Goal: Communication & Community: Ask a question

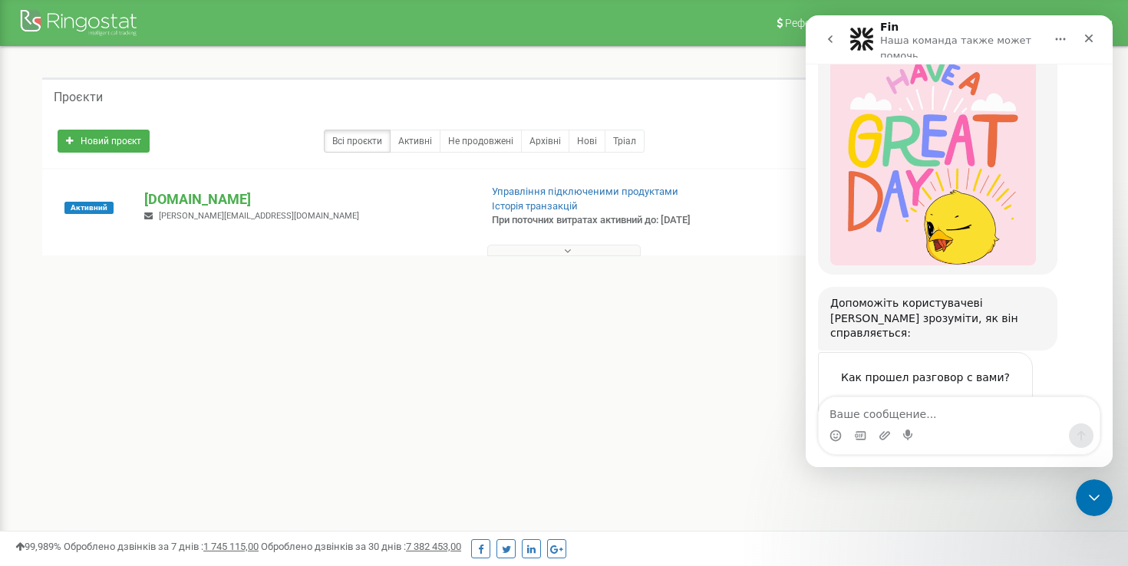
scroll to position [1402, 0]
click at [1000, 393] on span "Великолепно" at bounding box center [998, 407] width 28 height 28
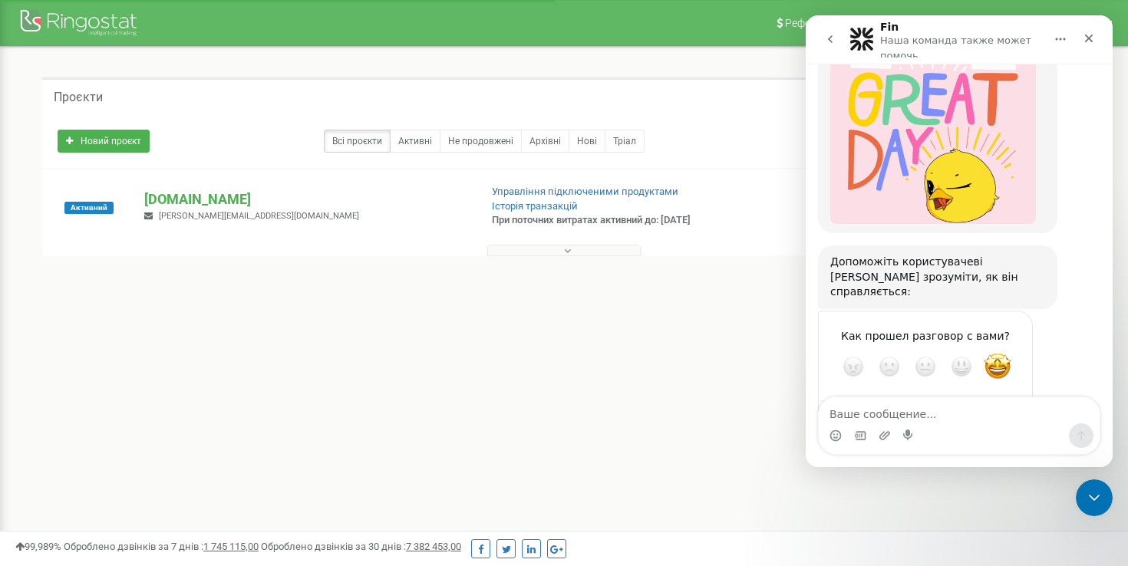
scroll to position [1443, 0]
click at [826, 42] on icon "go back" at bounding box center [830, 39] width 12 height 12
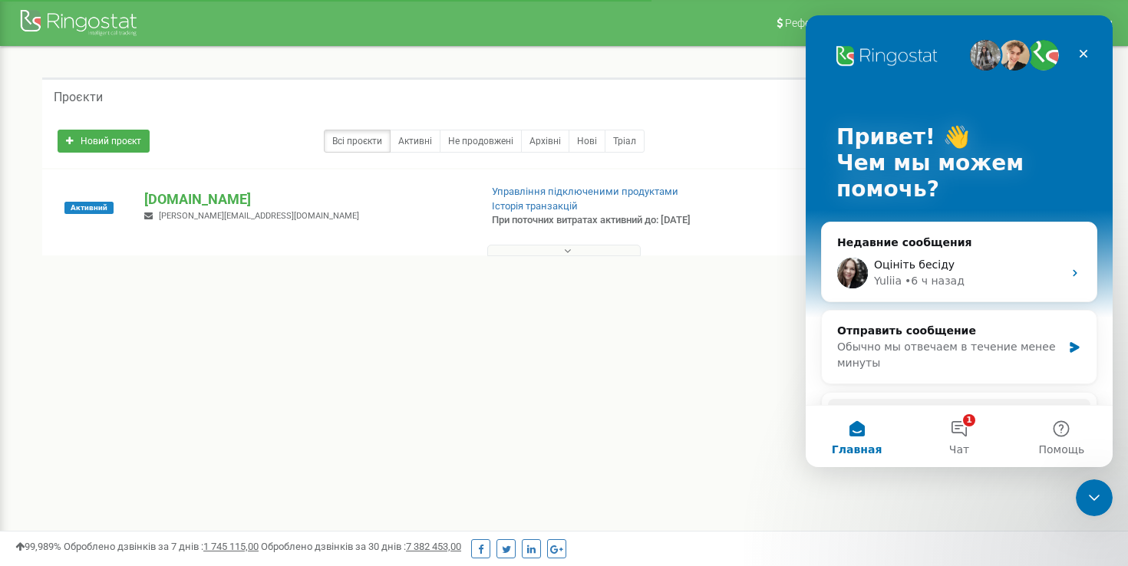
scroll to position [0, 0]
click at [978, 437] on button "1 Чат" at bounding box center [959, 436] width 102 height 61
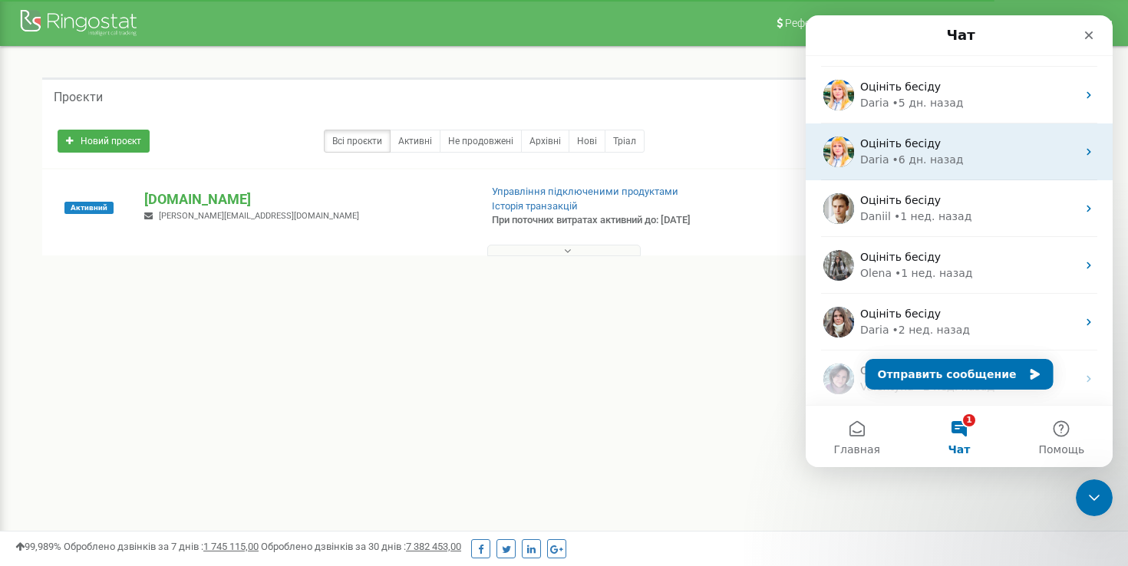
scroll to position [109, 0]
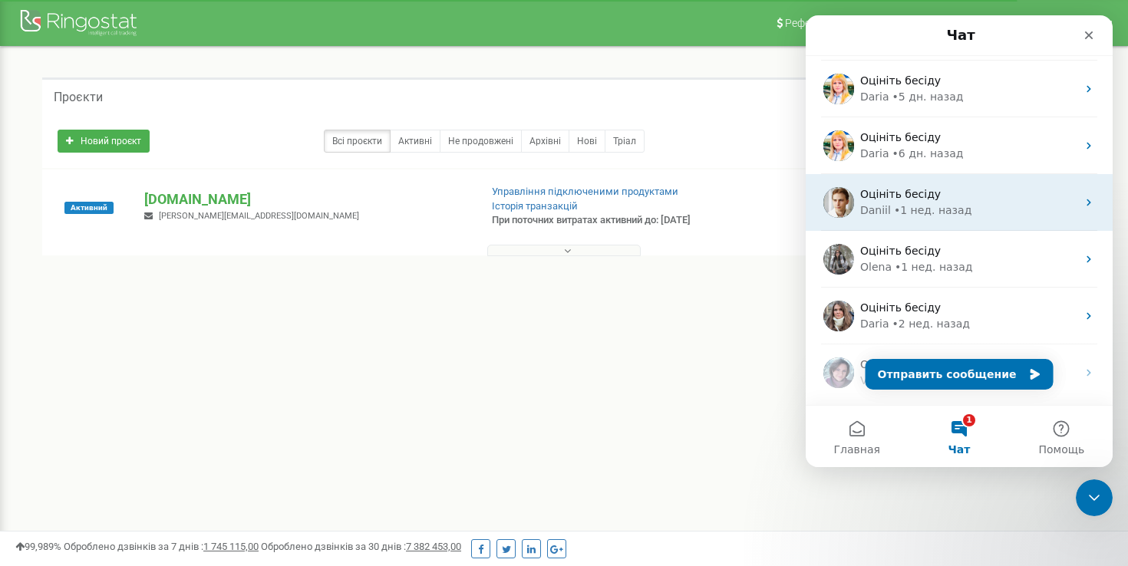
click at [916, 205] on div "• 1 нед. назад" at bounding box center [932, 211] width 77 height 16
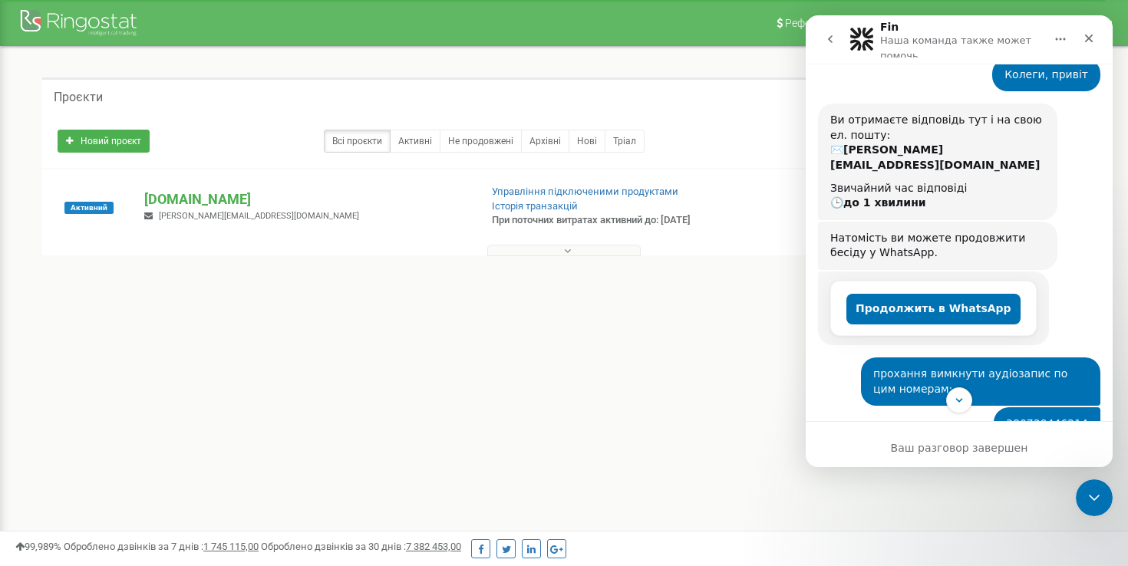
scroll to position [0, 0]
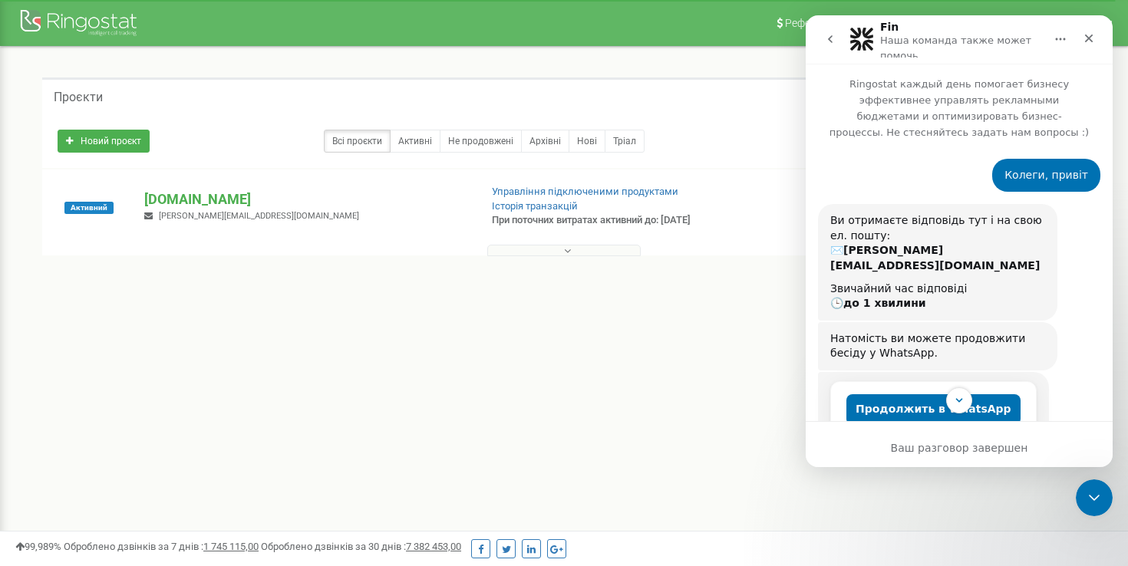
click at [842, 44] on button "go back" at bounding box center [829, 39] width 29 height 29
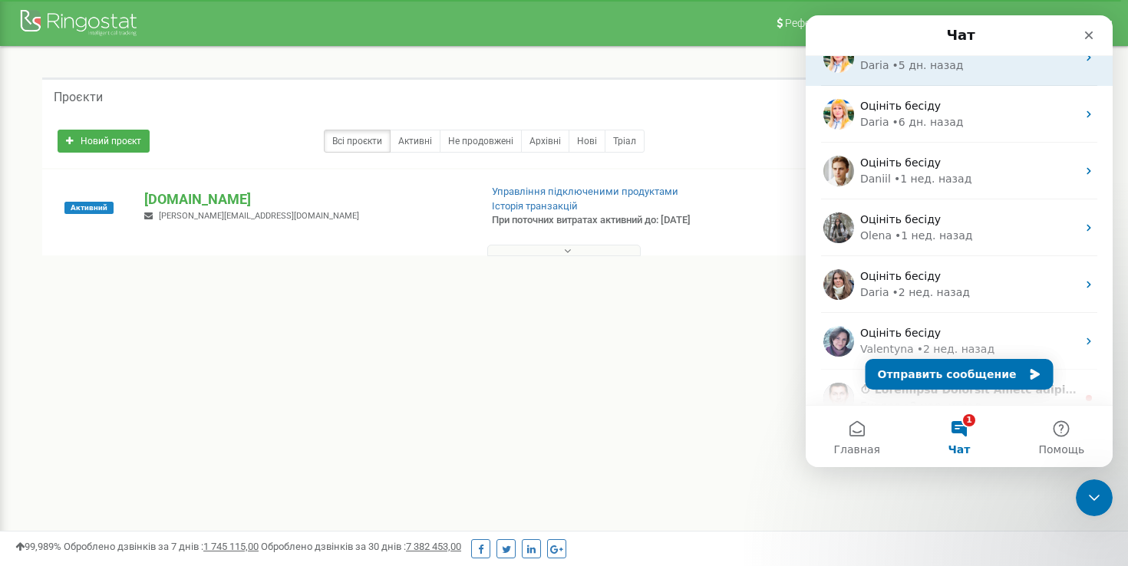
scroll to position [151, 0]
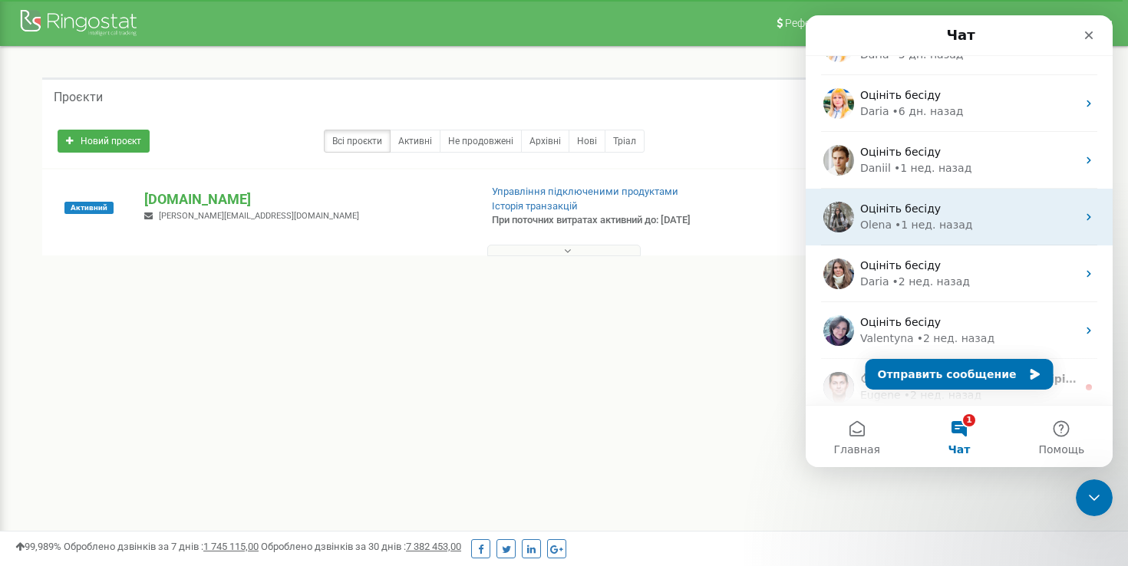
click at [921, 224] on div "• 1 нед. назад" at bounding box center [933, 225] width 77 height 16
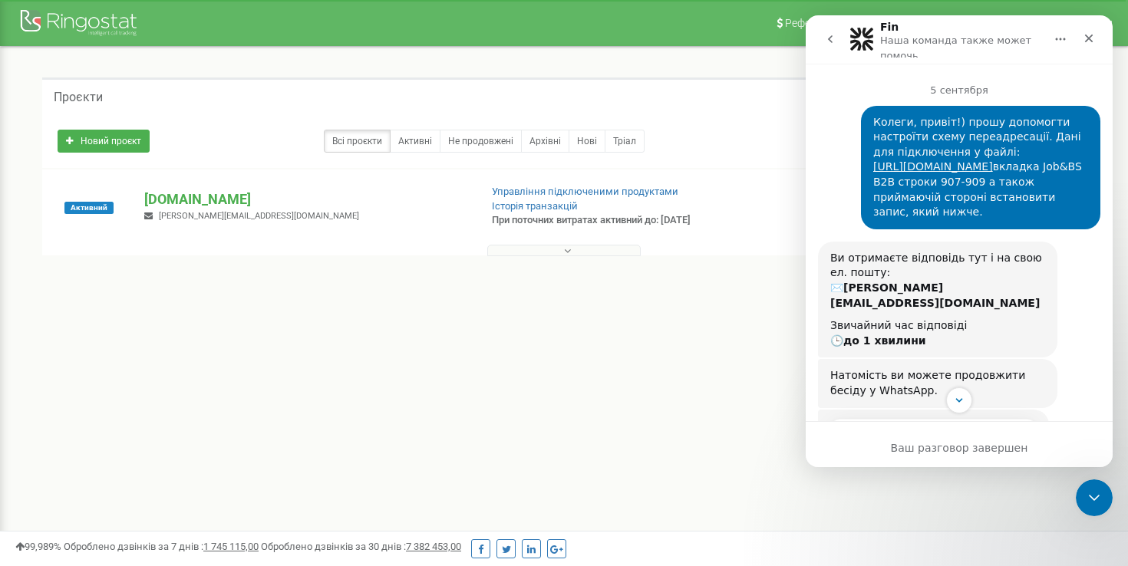
scroll to position [0, 0]
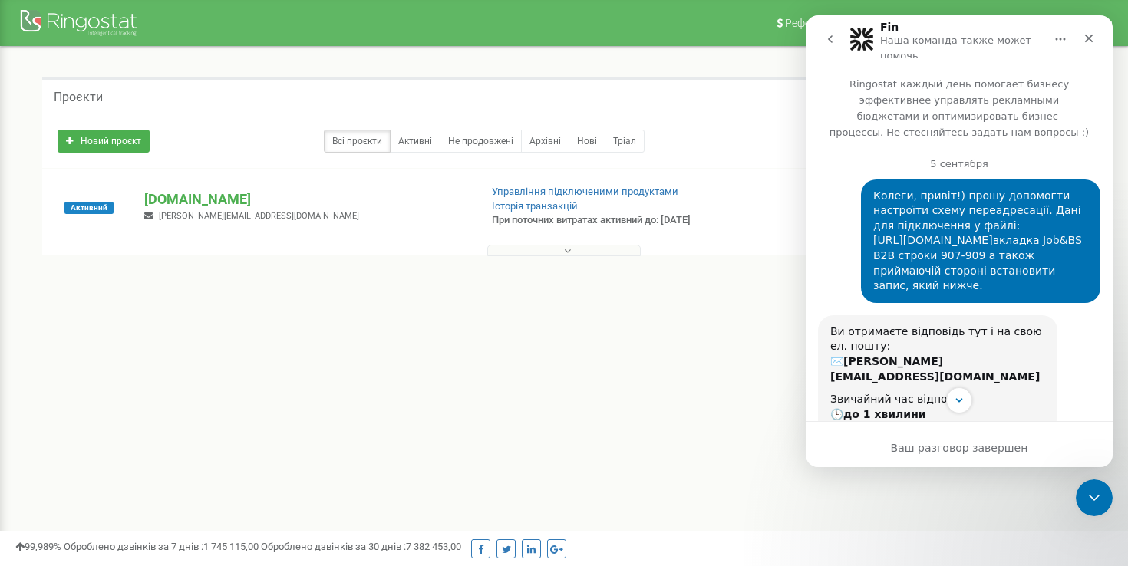
click at [824, 48] on button "go back" at bounding box center [829, 39] width 29 height 29
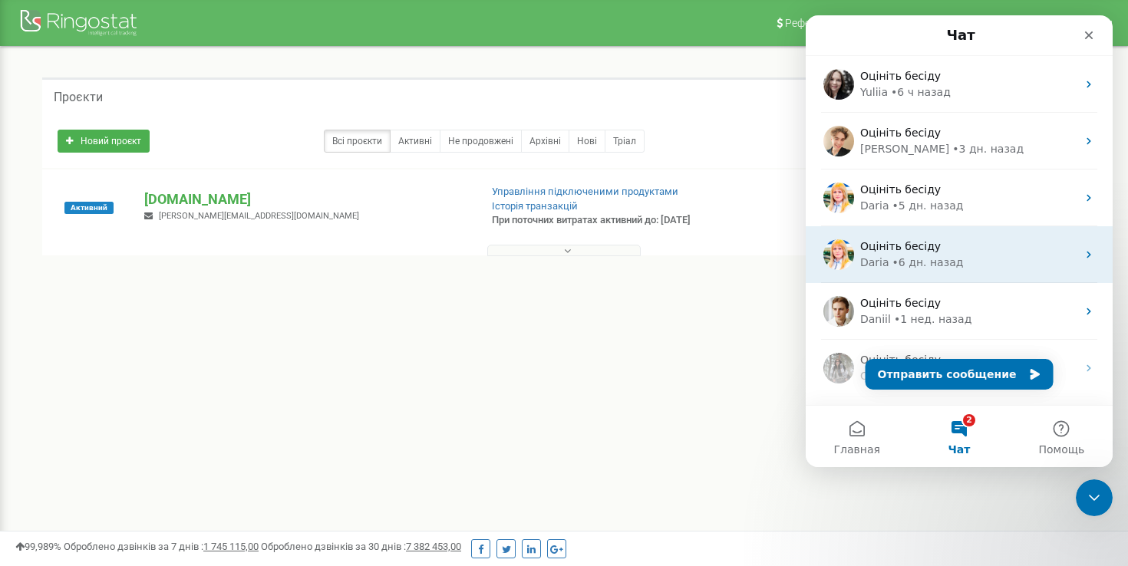
click at [928, 249] on span "Оцініть бесіду" at bounding box center [900, 246] width 81 height 12
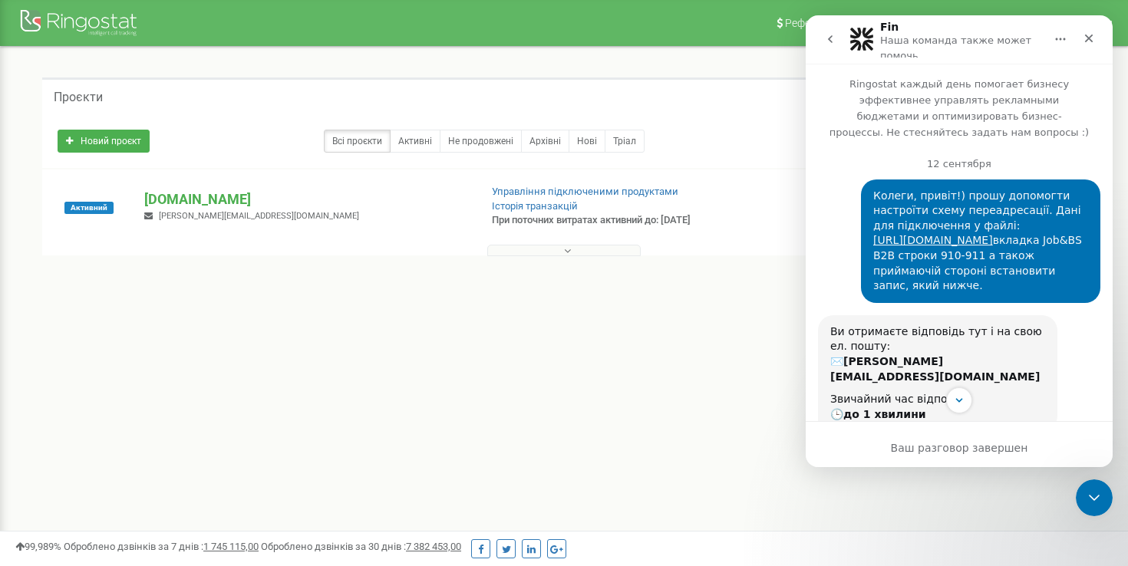
click at [832, 37] on icon "go back" at bounding box center [830, 39] width 12 height 12
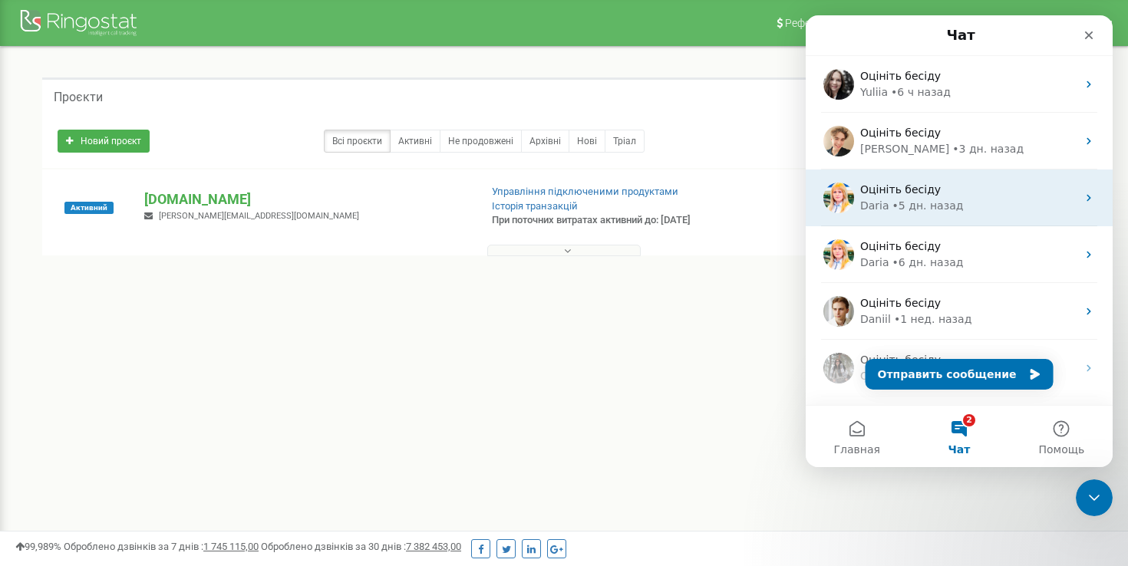
click at [898, 196] on div "Оцініть бесіду" at bounding box center [968, 190] width 216 height 16
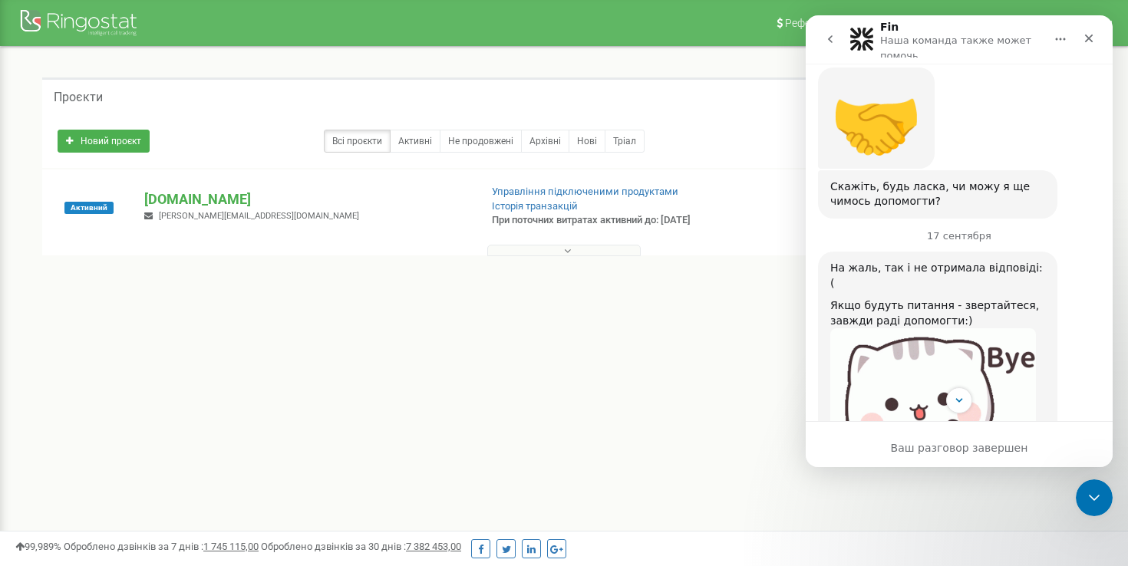
scroll to position [1359, 0]
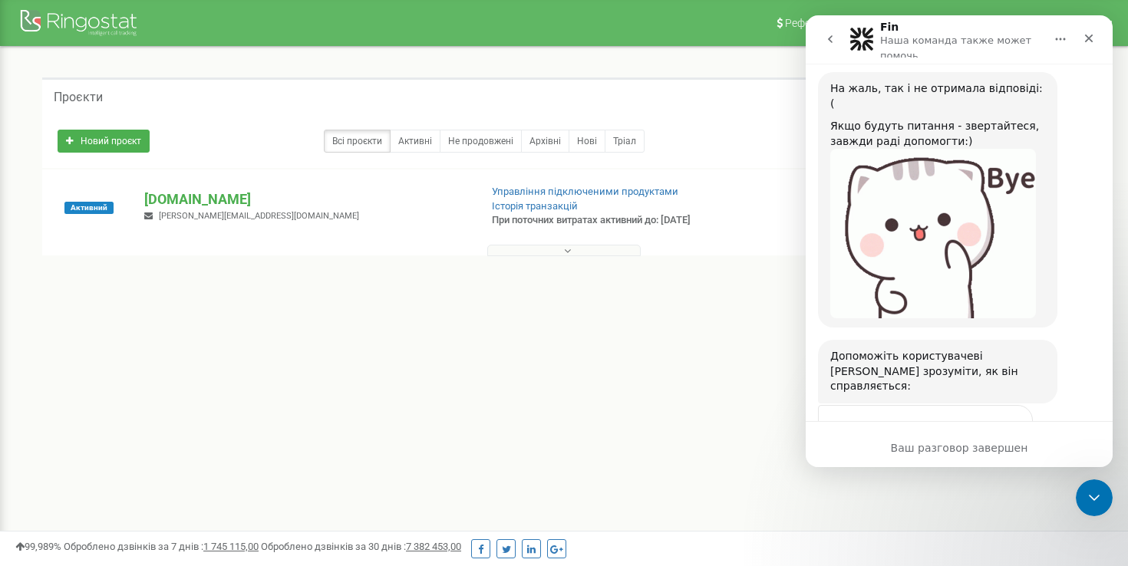
click at [829, 44] on icon "go back" at bounding box center [830, 39] width 12 height 12
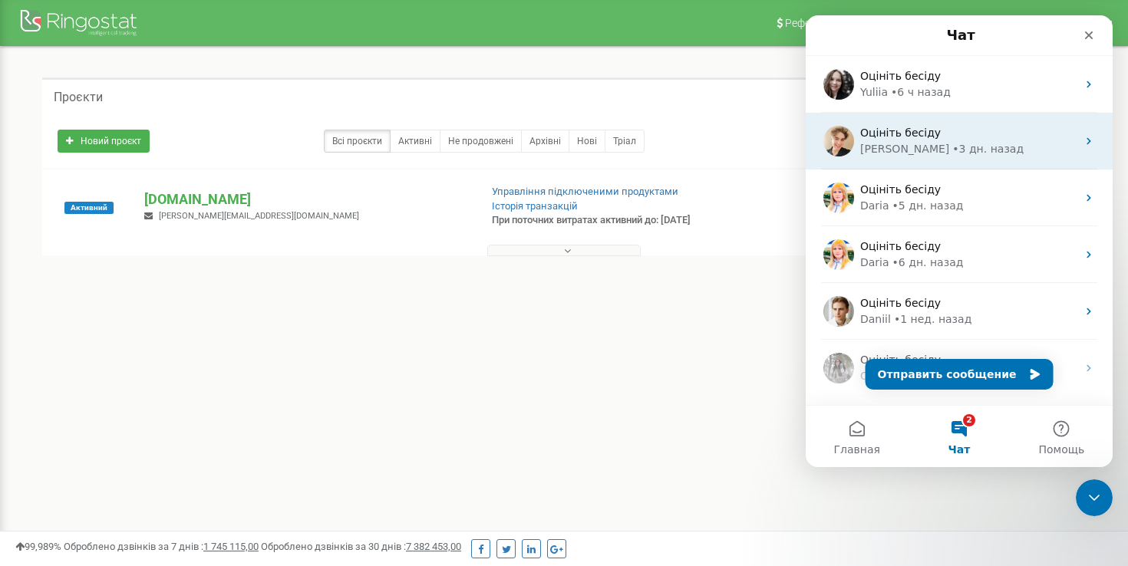
click at [910, 144] on div "[PERSON_NAME]" at bounding box center [904, 149] width 89 height 16
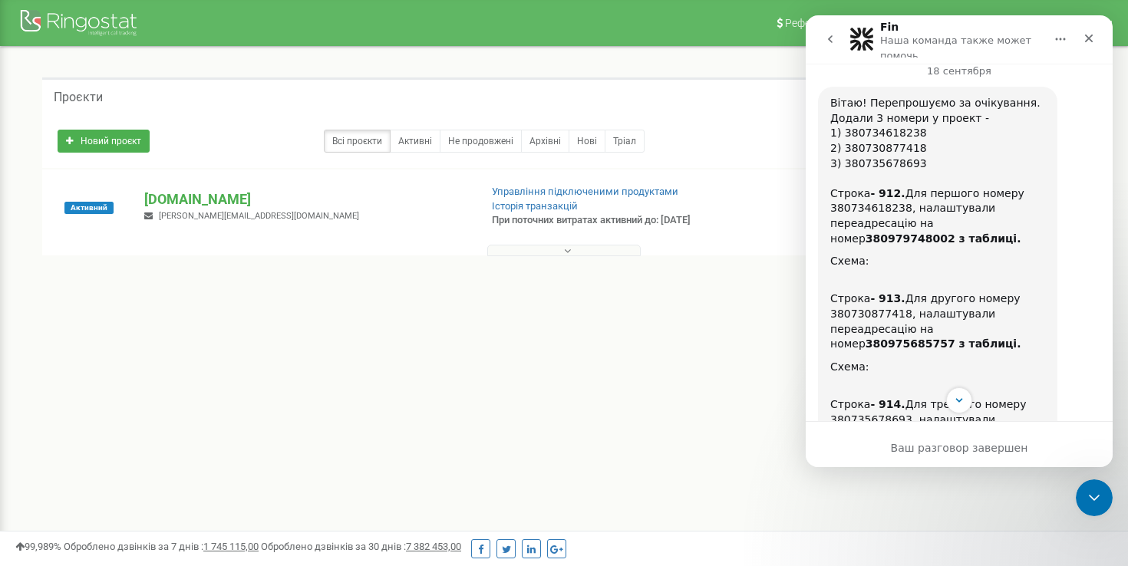
scroll to position [667, 0]
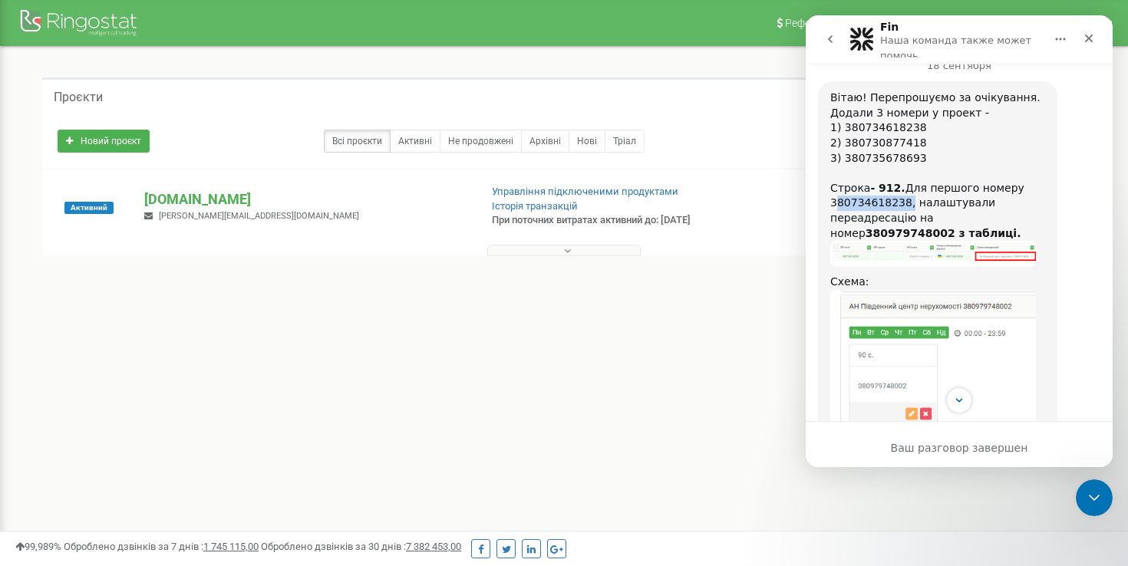
drag, startPoint x: 907, startPoint y: 204, endPoint x: 832, endPoint y: 206, distance: 74.4
click at [832, 206] on div "Вітаю! Перепрошуємо за очікування. Додали 3 номери у проект - 1) 380734618238 2…" at bounding box center [937, 166] width 215 height 150
copy div "380734618238"
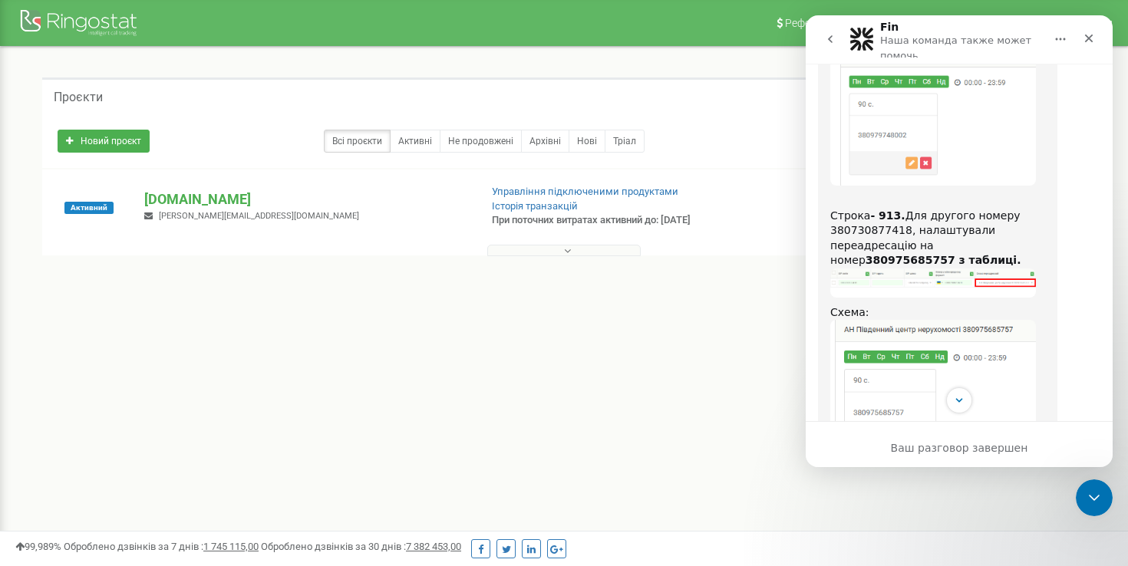
scroll to position [918, 0]
drag, startPoint x: 908, startPoint y: 231, endPoint x: 866, endPoint y: 232, distance: 41.4
click at [865, 232] on div "Строка - 913. Для другого номеру 380730877418, налаштували переадресацію на ном…" at bounding box center [937, 230] width 215 height 75
drag, startPoint x: 830, startPoint y: 232, endPoint x: 904, endPoint y: 234, distance: 73.7
click at [904, 234] on div "Строка - 913. Для другого номеру 380730877418, налаштували переадресацію на ном…" at bounding box center [937, 230] width 215 height 75
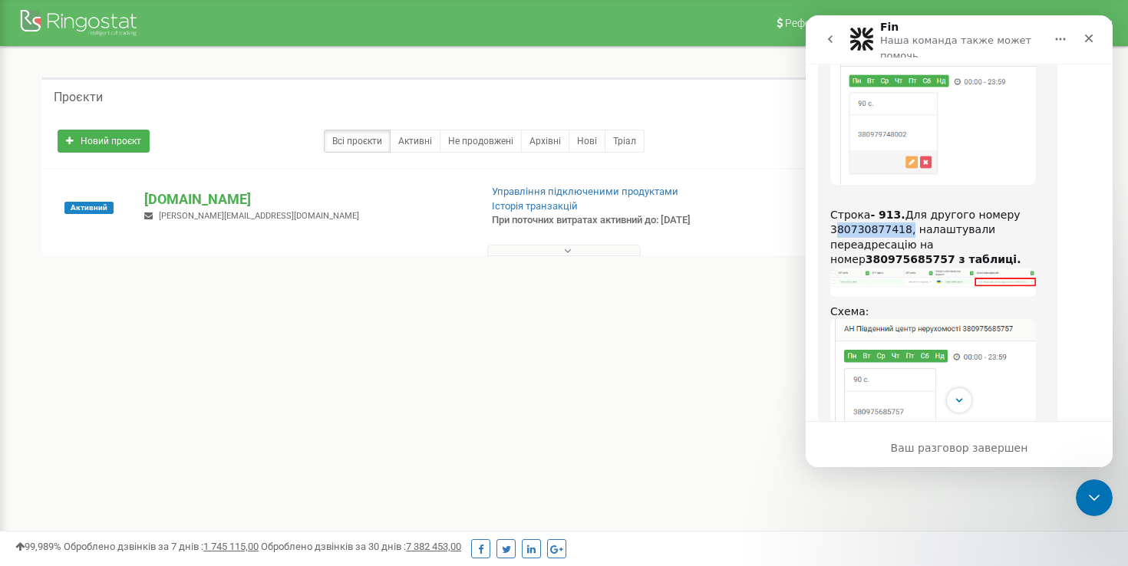
copy div "380730877418"
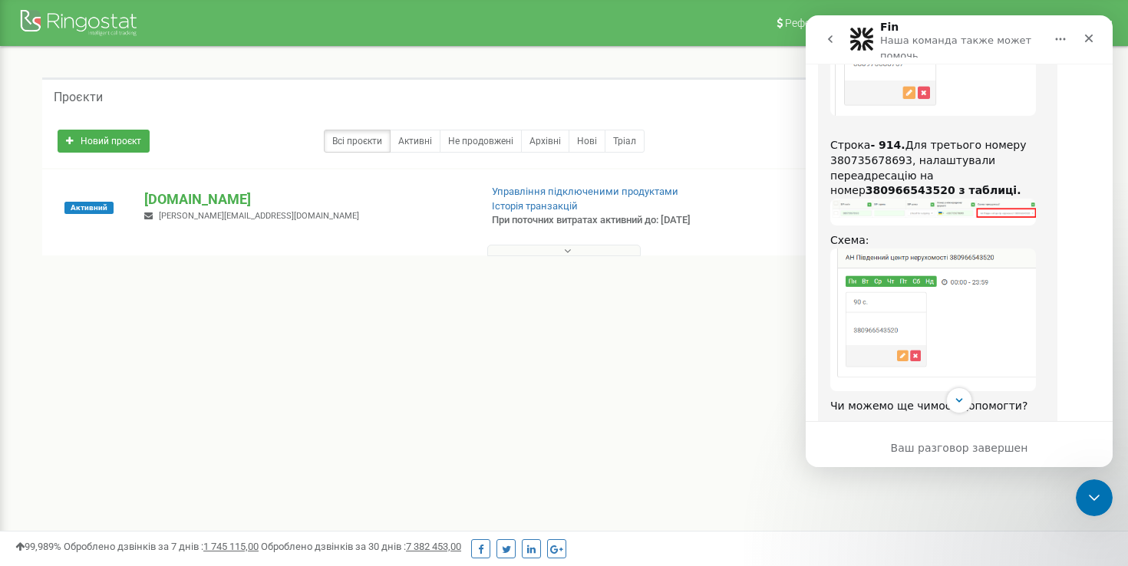
scroll to position [1269, 0]
drag, startPoint x: 908, startPoint y: 158, endPoint x: 832, endPoint y: 161, distance: 75.2
click at [832, 161] on div "Строка - 914. Для третього номеру 380735678693, налаштували переадресацію на но…" at bounding box center [937, 158] width 215 height 75
copy div "380735678693"
click at [828, 35] on icon "go back" at bounding box center [830, 39] width 12 height 12
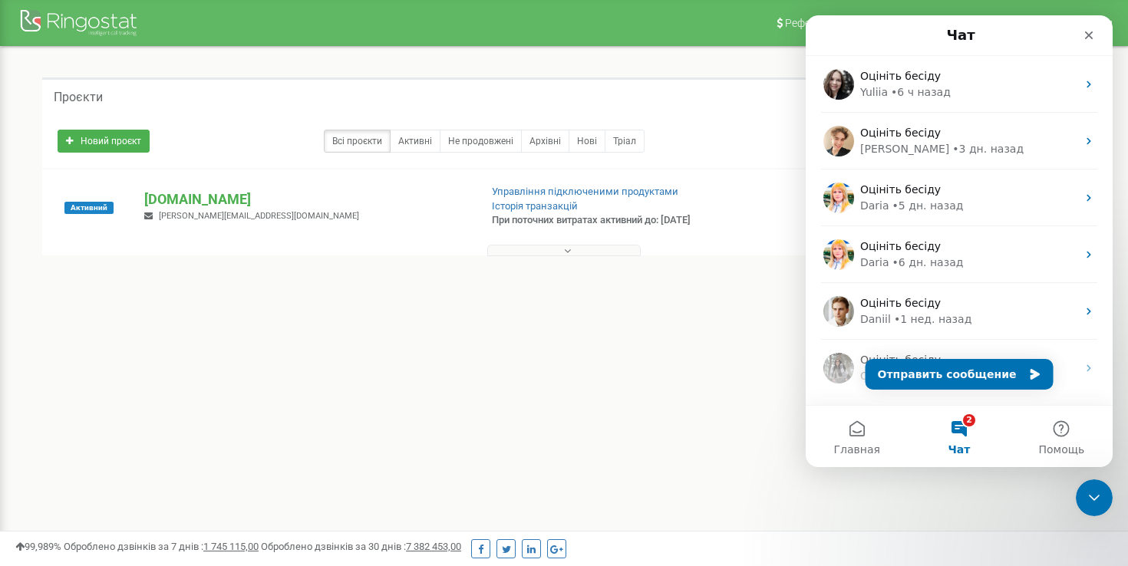
scroll to position [0, 0]
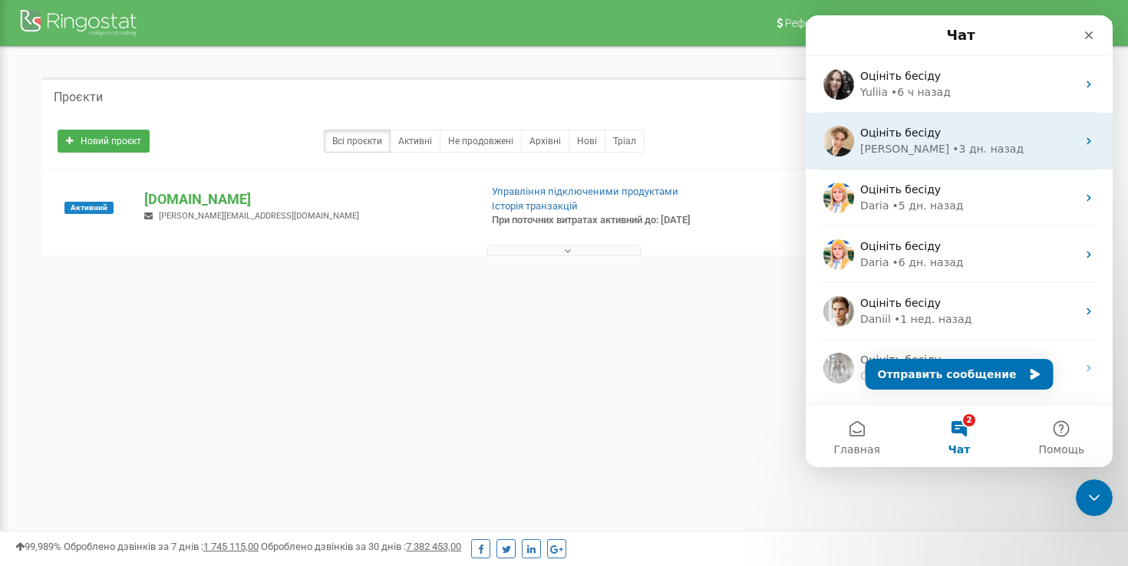
click at [905, 151] on div "[PERSON_NAME]" at bounding box center [904, 149] width 89 height 16
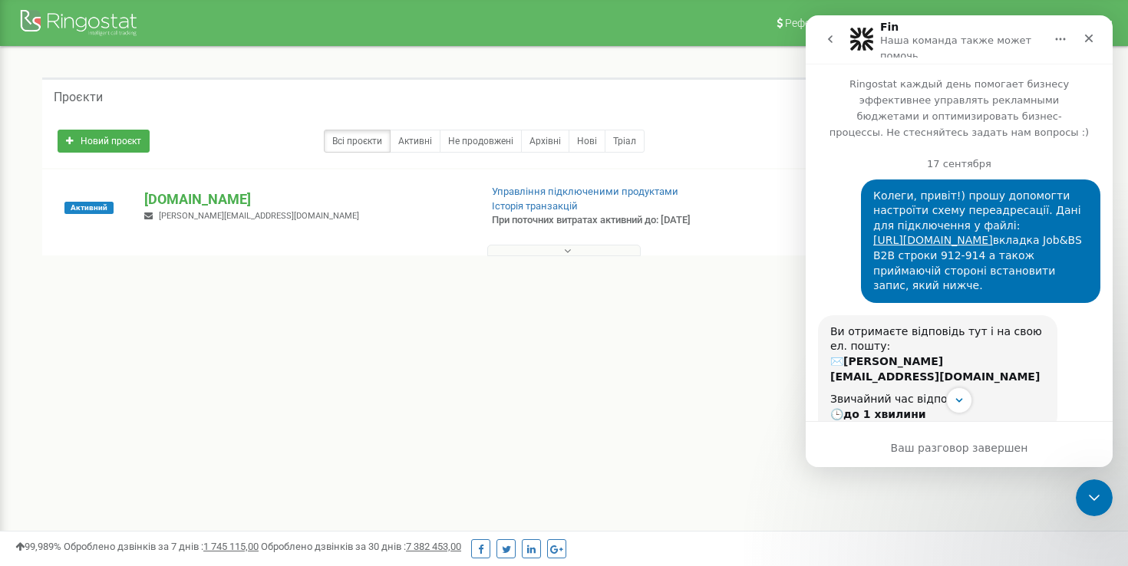
drag, startPoint x: 1086, startPoint y: 307, endPoint x: 876, endPoint y: 199, distance: 235.4
click at [876, 199] on div "Колеги, привіт!) прошу допомогти настроїти схему переадресації. Дані для підклю…" at bounding box center [980, 241] width 215 height 105
click at [876, 198] on div "Колеги, привіт!) прошу допомогти настроїти схему переадресації. Дані для підклю…" at bounding box center [980, 241] width 215 height 105
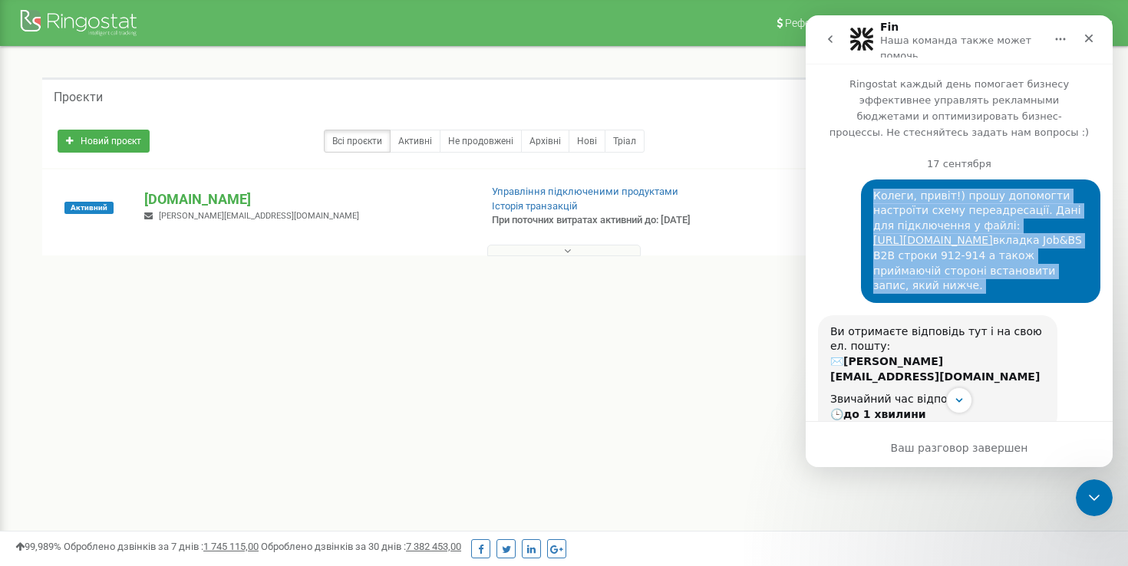
drag, startPoint x: 876, startPoint y: 198, endPoint x: 1084, endPoint y: 314, distance: 238.0
click at [1084, 303] on div "Колеги, привіт!) прошу допомогти настроїти схему переадресації. Дані для підклю…" at bounding box center [980, 242] width 239 height 124
copy div "Колеги, привіт!) прошу допомогти настроїти схему переадресації. Дані для підклю…"
click at [819, 37] on button "go back" at bounding box center [829, 39] width 29 height 29
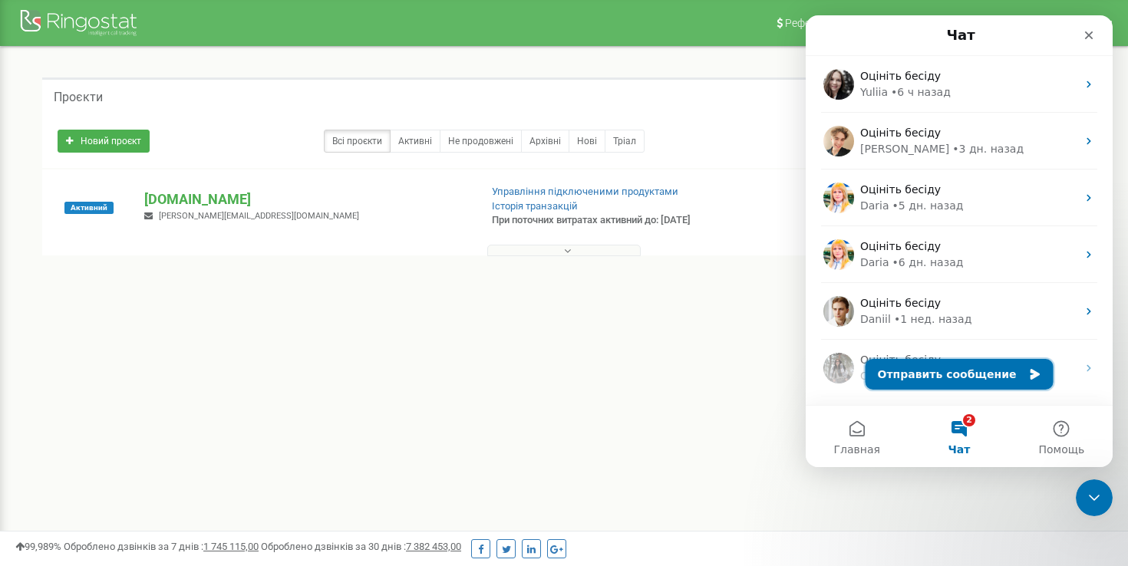
click at [954, 368] on button "Отправить сообщение" at bounding box center [959, 374] width 188 height 31
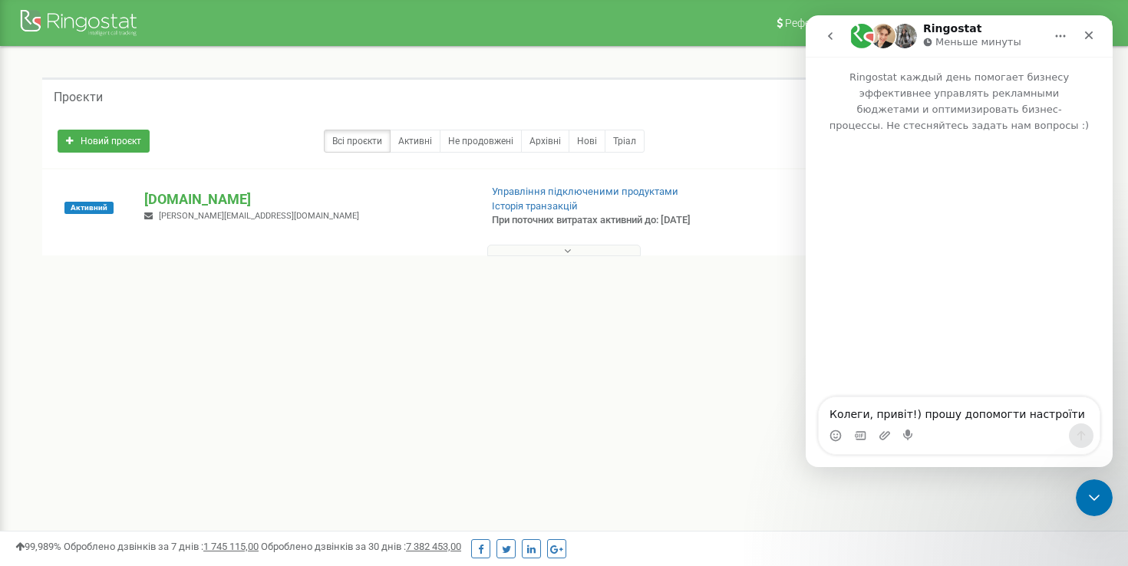
scroll to position [25, 0]
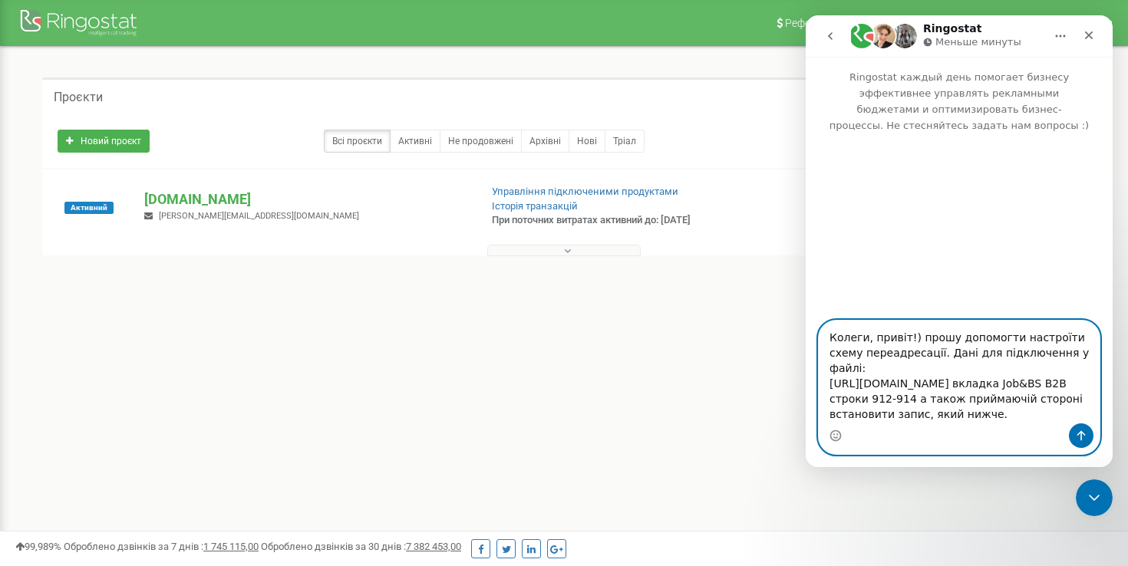
click at [994, 371] on textarea "Колеги, привіт!) прошу допомогти настроїти схему переадресації. Дані для підклю…" at bounding box center [959, 372] width 281 height 103
click at [906, 407] on textarea "Колеги, привіт!) прошу допомогти настроїти схему переадресації. Дані для підклю…" at bounding box center [959, 372] width 281 height 103
type textarea "Колеги, привіт!) прошу допомогти настроїти схему переадресації. Дані для підклю…"
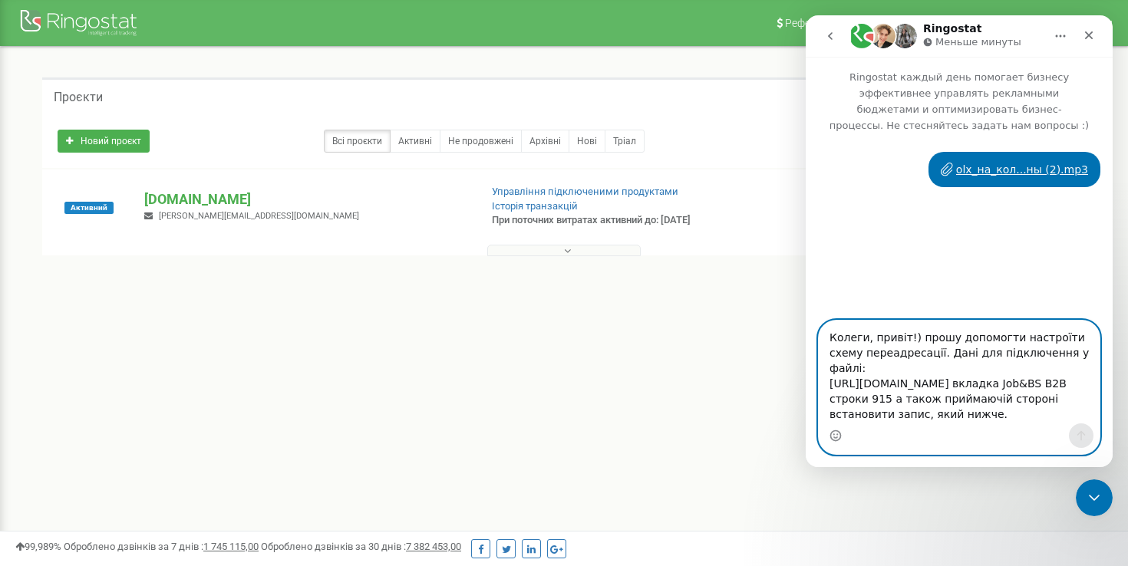
click at [957, 342] on textarea "Колеги, привіт!) прошу допомогти настроїти схему переадресації. Дані для підклю…" at bounding box center [959, 372] width 281 height 103
click at [878, 409] on textarea "Колеги, привіт!) прошу допомогти настроїти схему переадресації. Дані для підклю…" at bounding box center [959, 372] width 281 height 103
click at [1080, 442] on button "Отправить сообщение…" at bounding box center [1081, 435] width 25 height 25
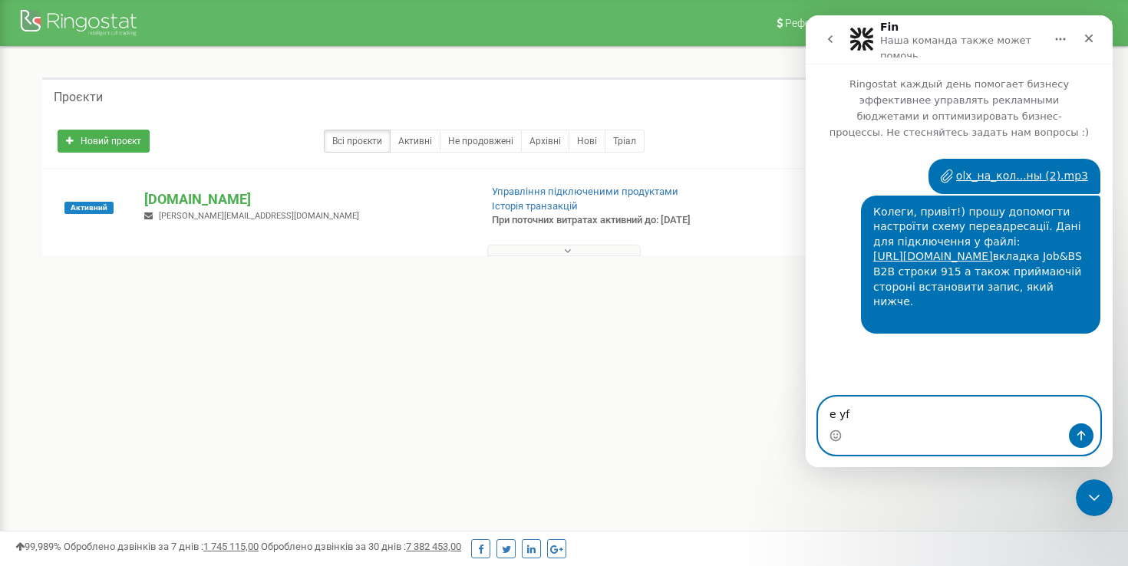
scroll to position [0, 0]
type textarea "e"
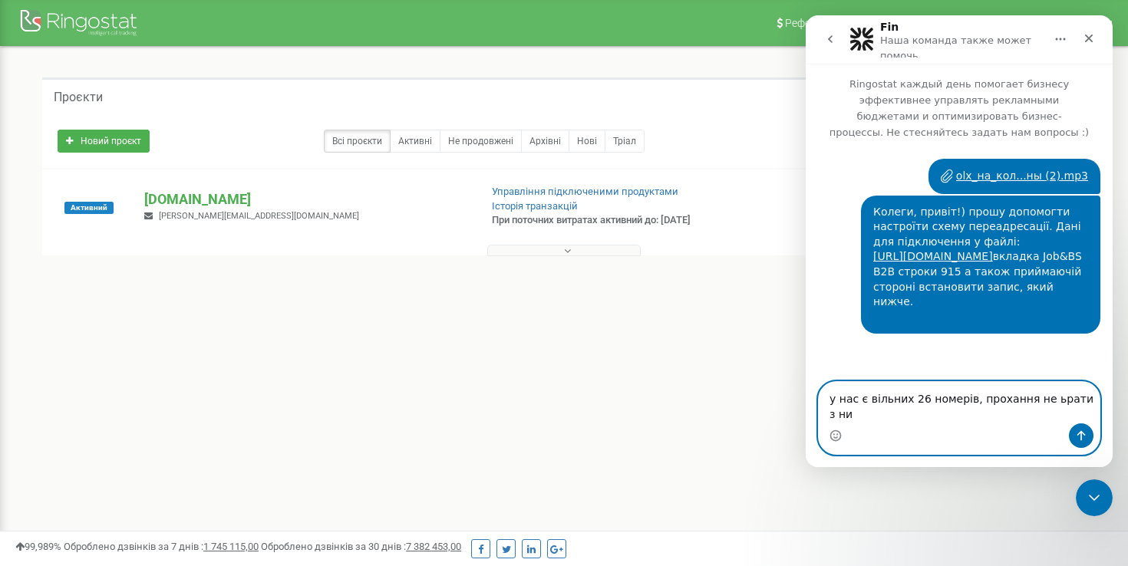
type textarea "у нас є вільних 26 номерів, прохання не ьрати з них"
click at [1047, 400] on textarea "у нас є вільних 26 номерів, прохання не ьрати з них" at bounding box center [959, 402] width 281 height 41
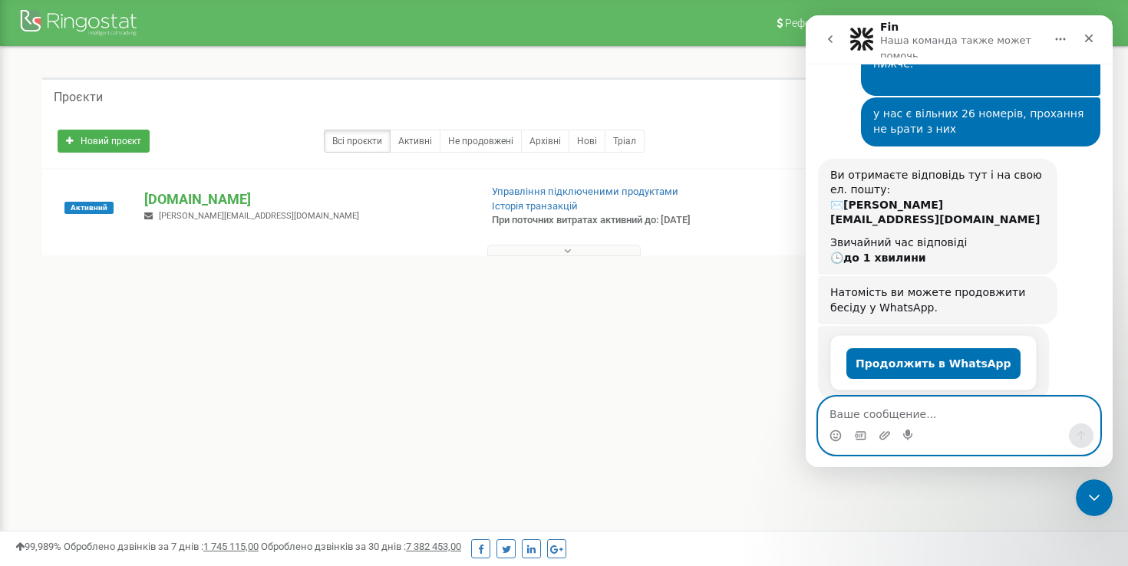
scroll to position [272, 0]
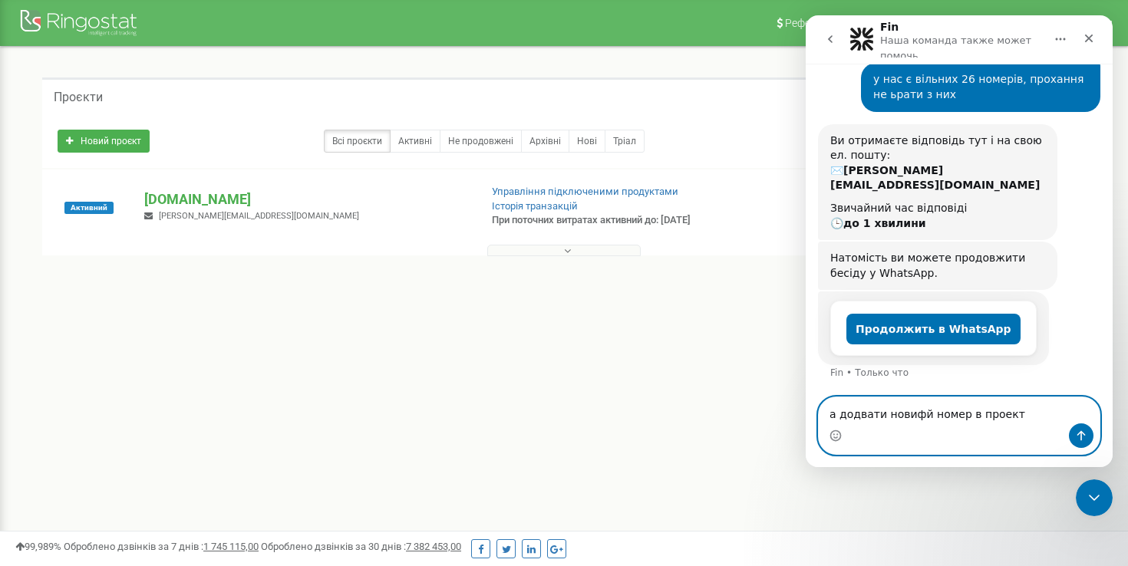
click at [864, 417] on textarea "а додвати новифй номер в проект" at bounding box center [959, 410] width 281 height 26
click at [909, 416] on textarea "а додати новифй номер в проект" at bounding box center [959, 410] width 281 height 26
click at [1010, 413] on textarea "а додати новий номер в проект" at bounding box center [959, 410] width 281 height 26
type textarea "а додати новий номер в проект,дякую"
